Goal: Task Accomplishment & Management: Use online tool/utility

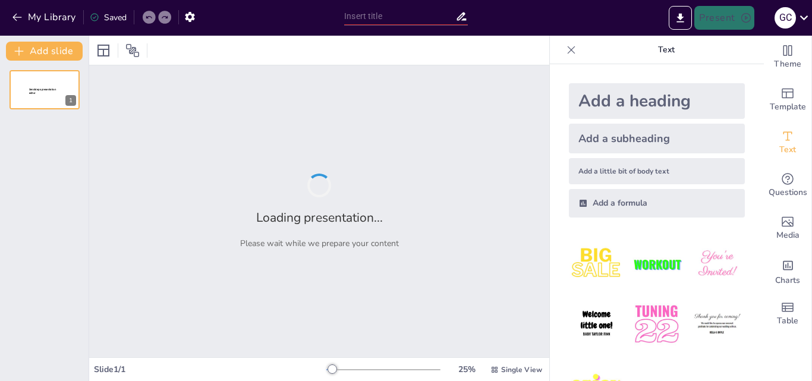
type input "ANTECEDENTES DE LOS AÑOS 70"
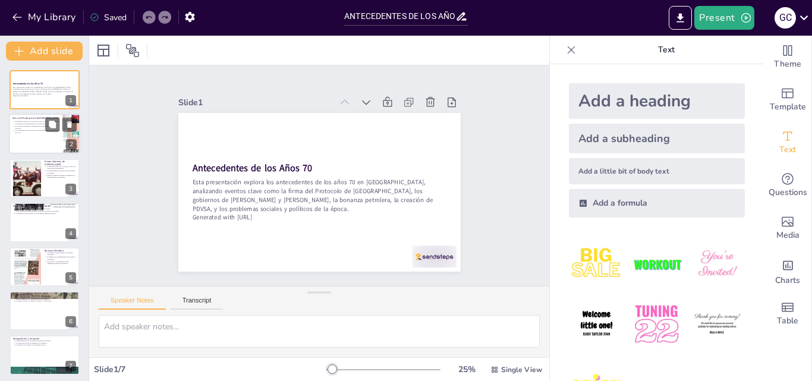
click at [32, 131] on p "Las consecuencias del protocolo se sintieron durante toda la década de los 70." at bounding box center [37, 132] width 44 height 5
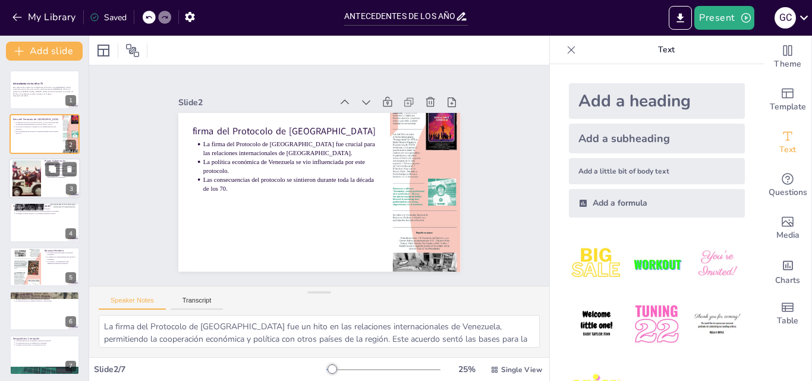
click at [26, 167] on div at bounding box center [26, 178] width 54 height 36
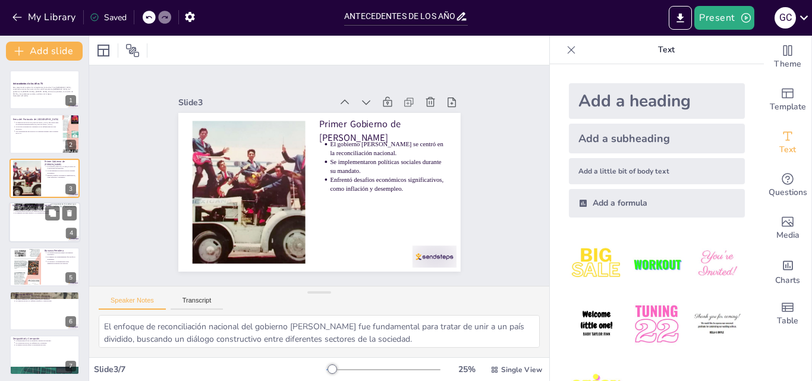
click at [25, 217] on div at bounding box center [44, 222] width 71 height 40
type textarea "La nacionalización de la industria petrolera durante el gobierno [PERSON_NAME] …"
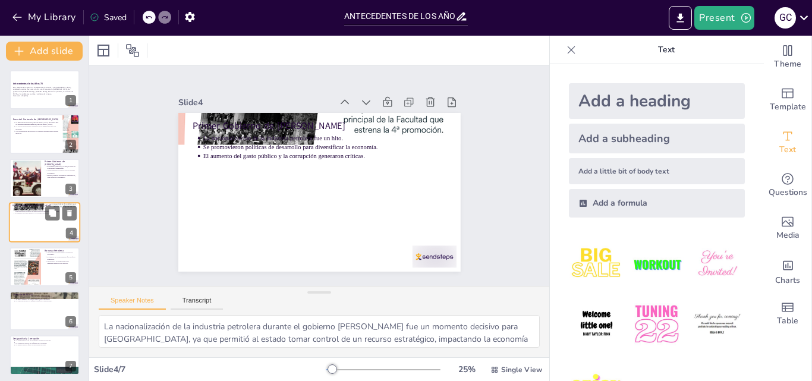
scroll to position [1, 0]
click at [199, 296] on div "Speaker Notes Transcript" at bounding box center [319, 301] width 460 height 29
click at [199, 303] on button "Transcript" at bounding box center [197, 303] width 53 height 13
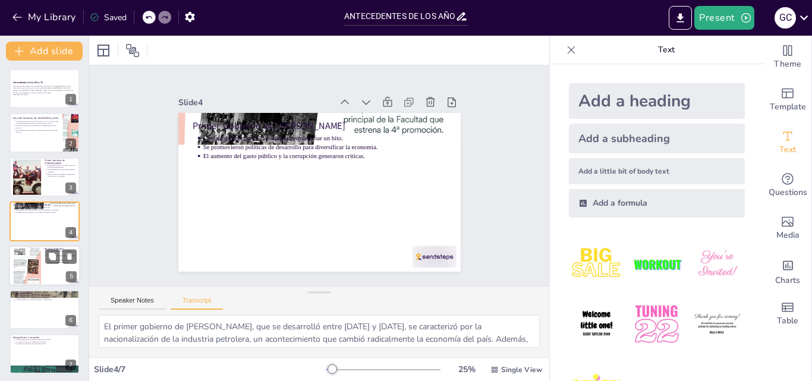
click at [16, 247] on div at bounding box center [44, 266] width 71 height 40
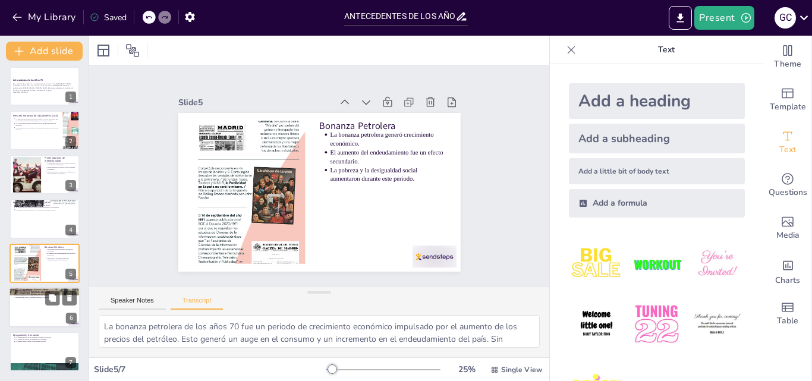
click at [37, 303] on div at bounding box center [44, 307] width 71 height 40
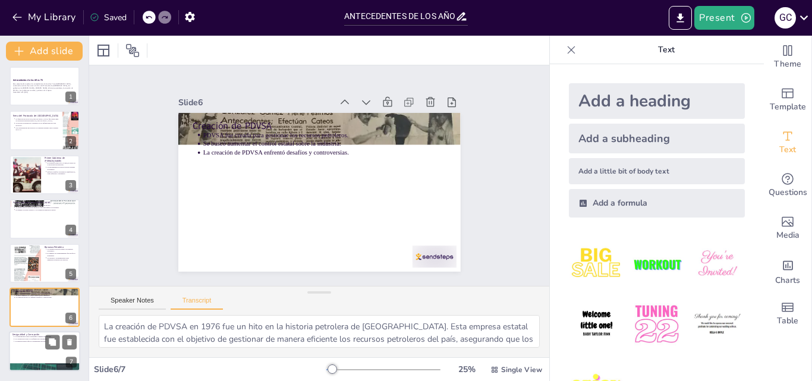
click at [43, 336] on p "La desigualdad social se intensificó durante esta década." at bounding box center [46, 337] width 62 height 2
type textarea "Durante los años 70, la desigualdad social y la corrupción se convirtieron en p…"
